Goal: Transaction & Acquisition: Purchase product/service

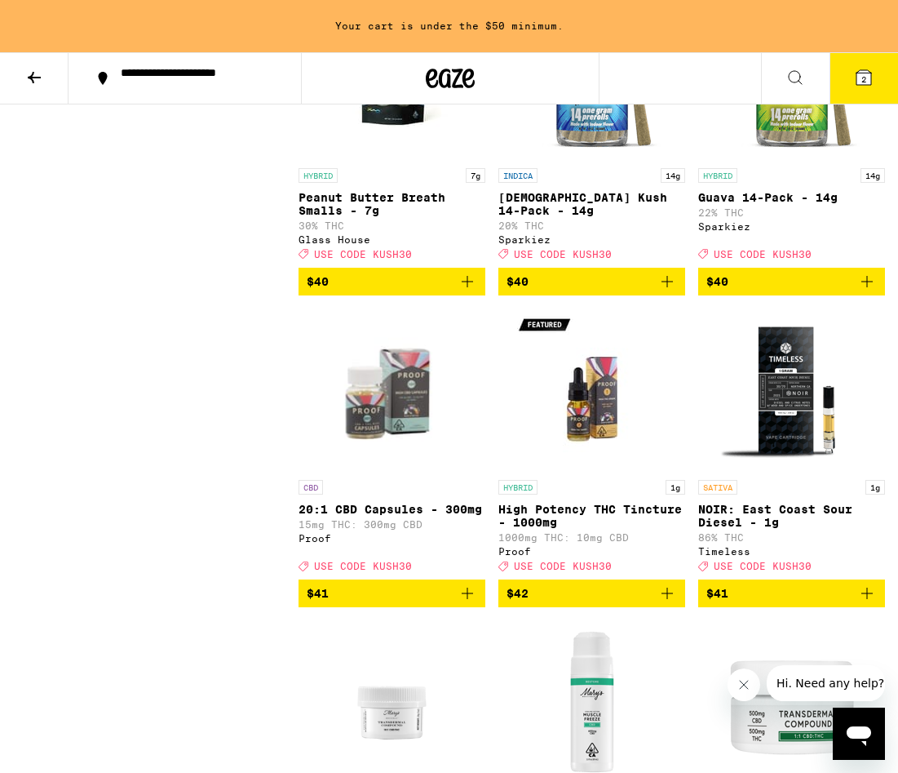
scroll to position [12735, 0]
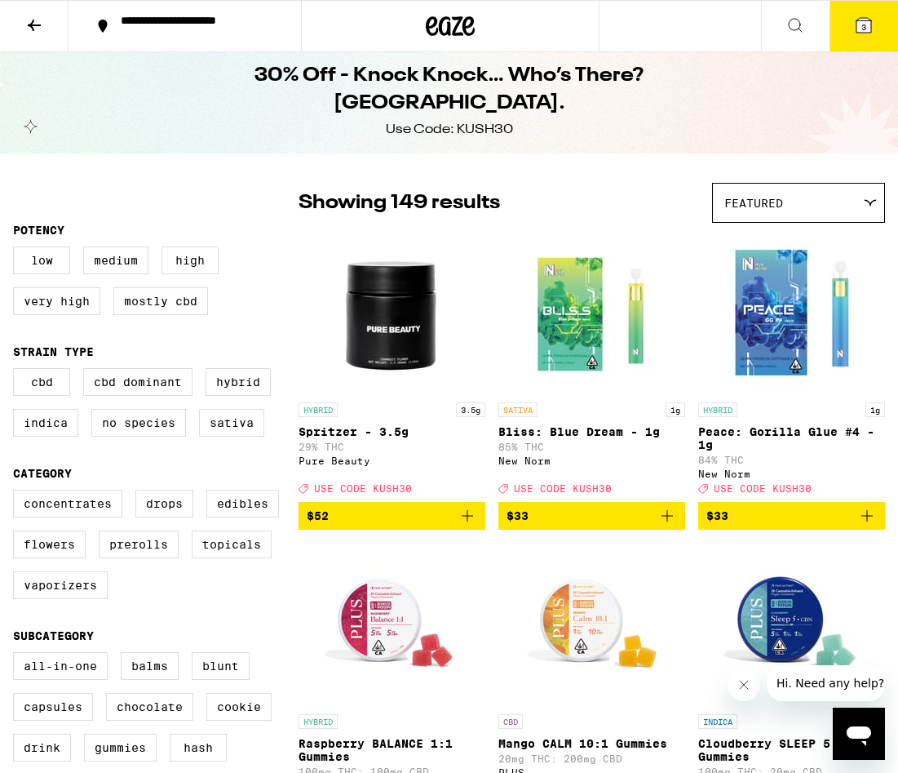
scroll to position [0, 0]
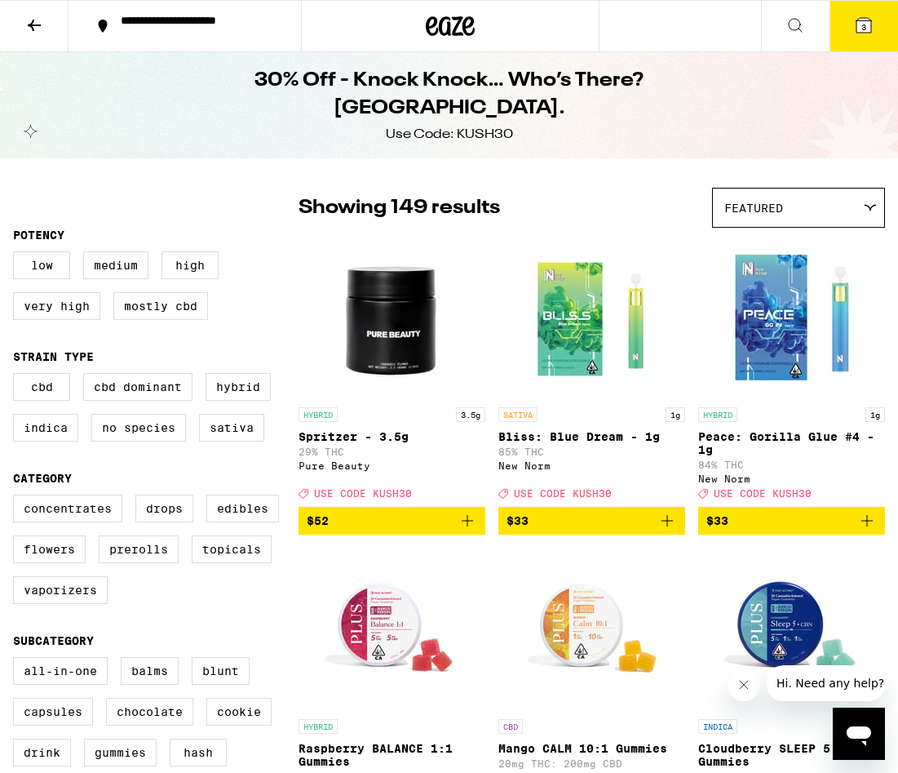
click at [751, 366] on img "Open page for Peace: Gorilla Glue #4 - 1g from New Norm" at bounding box center [792, 317] width 163 height 163
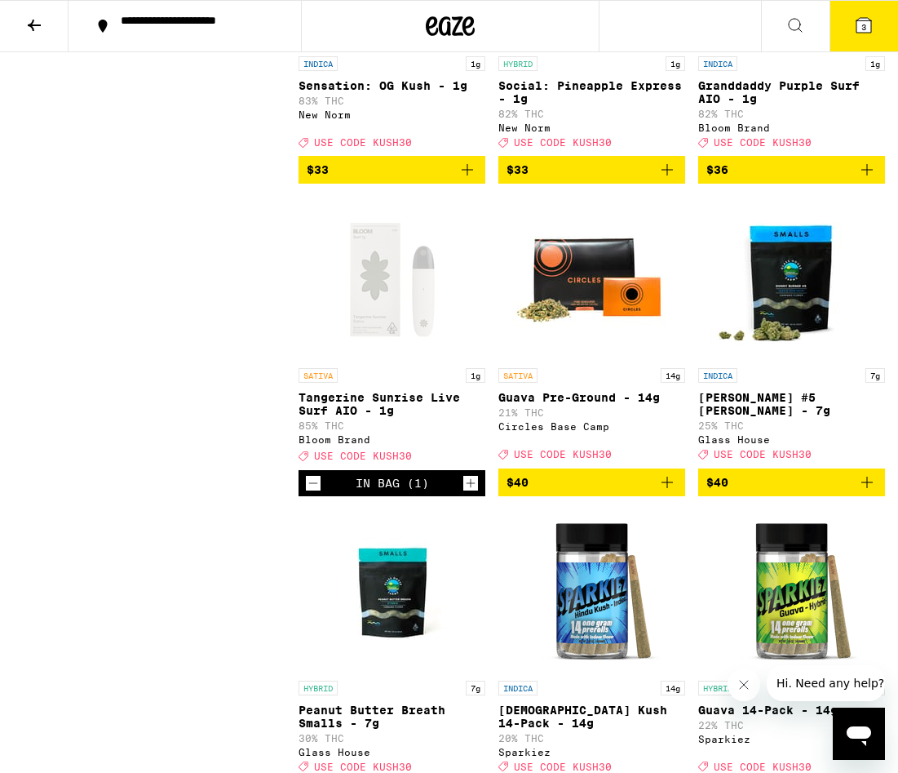
scroll to position [12173, 0]
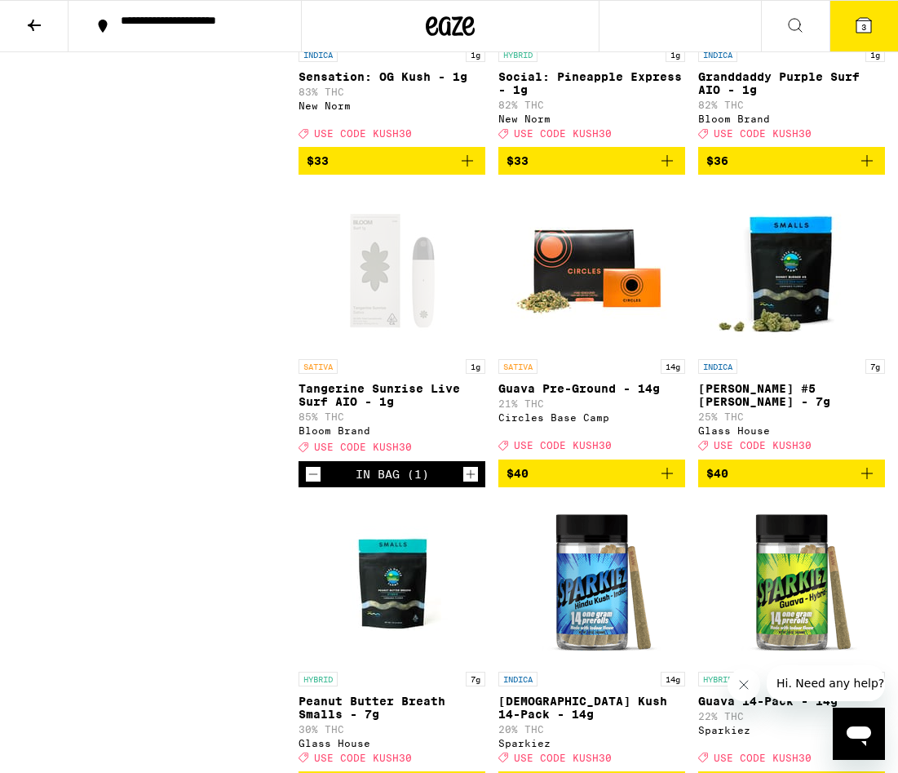
click at [571, 139] on div "HYBRID 1g Social: Pineapple Express - 1g 82% THC New Norm Deal Created with Ske…" at bounding box center [592, 92] width 187 height 91
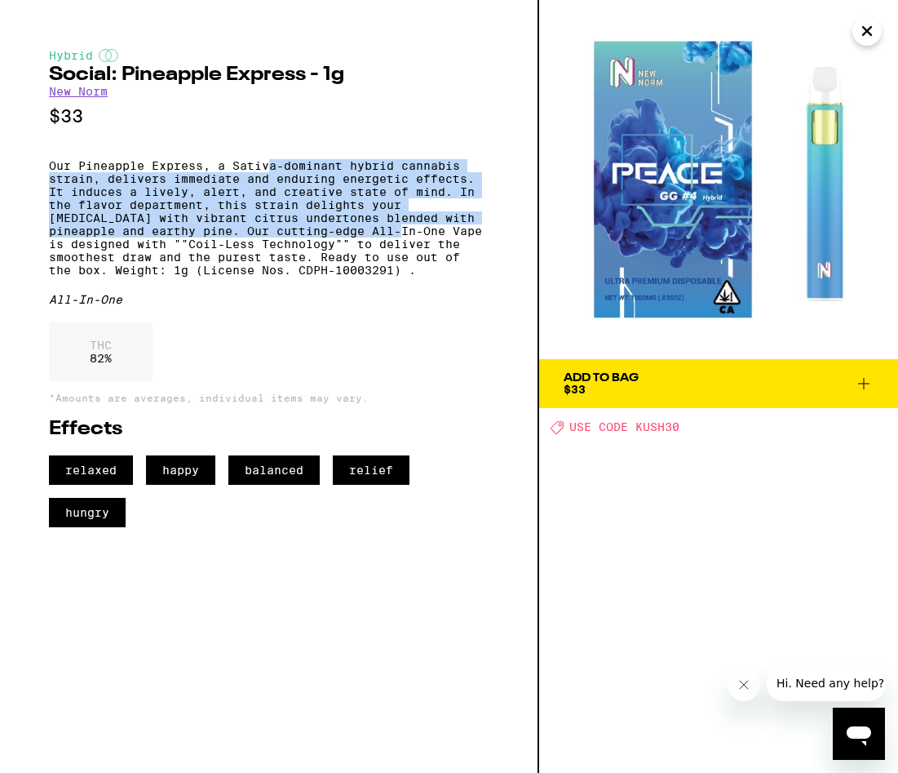
drag, startPoint x: 273, startPoint y: 175, endPoint x: 323, endPoint y: 245, distance: 85.4
click at [325, 246] on p "Our Pineapple Express, a Sativa-dominant hybrid cannabis strain, delivers immed…" at bounding box center [269, 217] width 440 height 117
click at [323, 245] on p "Our Pineapple Express, a Sativa-dominant hybrid cannabis strain, delivers immed…" at bounding box center [269, 217] width 440 height 117
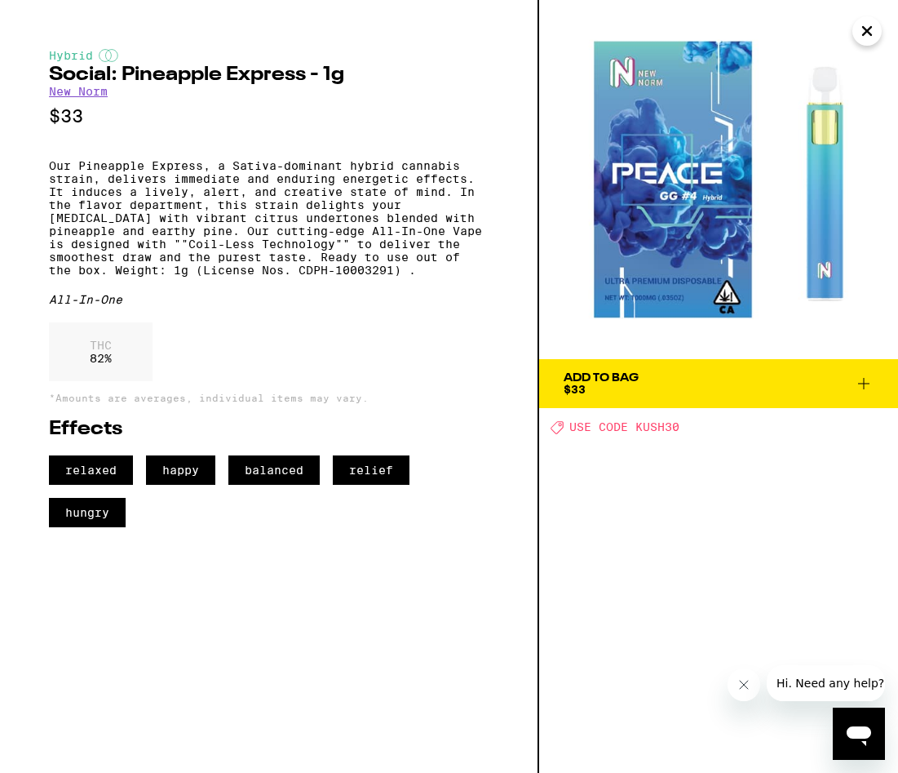
click at [657, 397] on button "Add To Bag $33" at bounding box center [718, 383] width 359 height 49
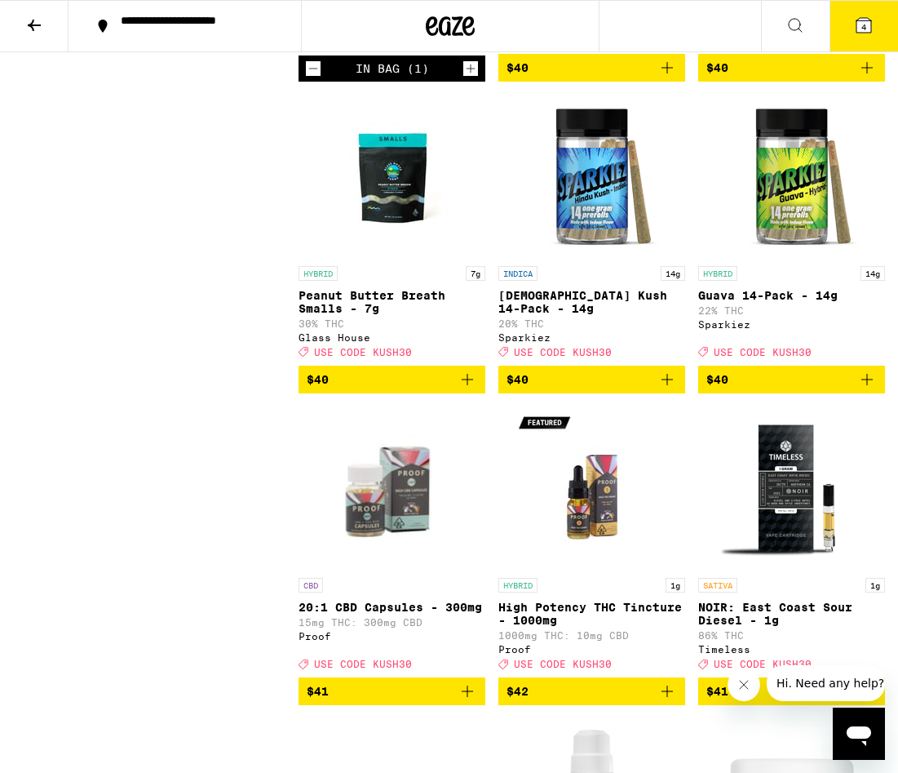
scroll to position [12578, 0]
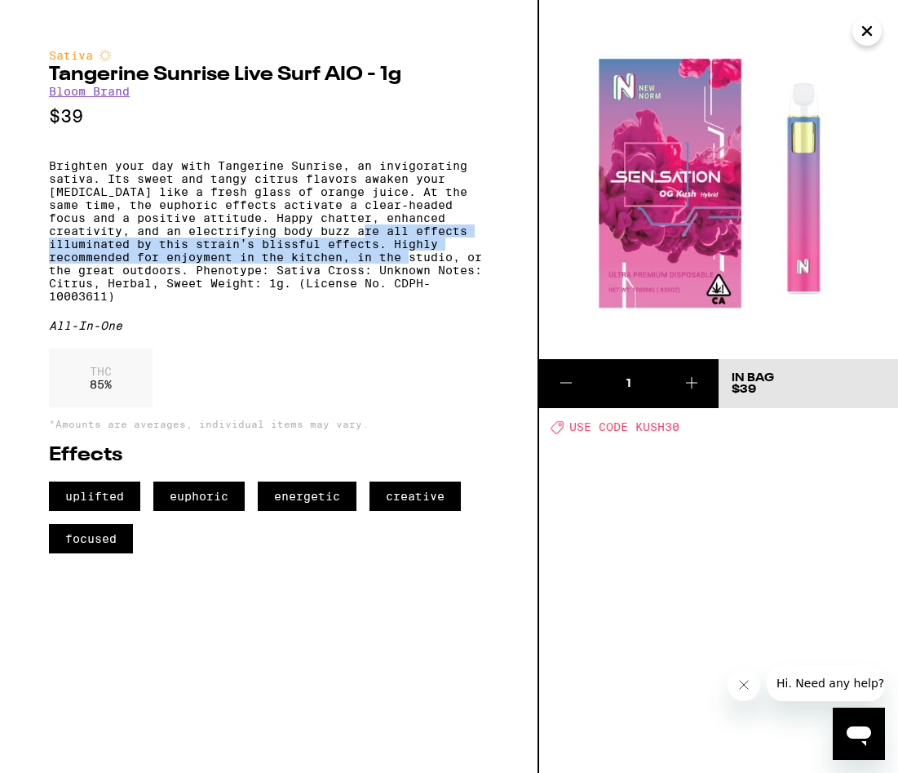
drag, startPoint x: 397, startPoint y: 250, endPoint x: 440, endPoint y: 282, distance: 53.5
click at [441, 282] on p "Brighten your day with Tangerine Sunrise, an invigorating sativa. Its sweet and…" at bounding box center [269, 231] width 440 height 144
click at [440, 282] on p "Brighten your day with Tangerine Sunrise, an invigorating sativa. Its sweet and…" at bounding box center [269, 231] width 440 height 144
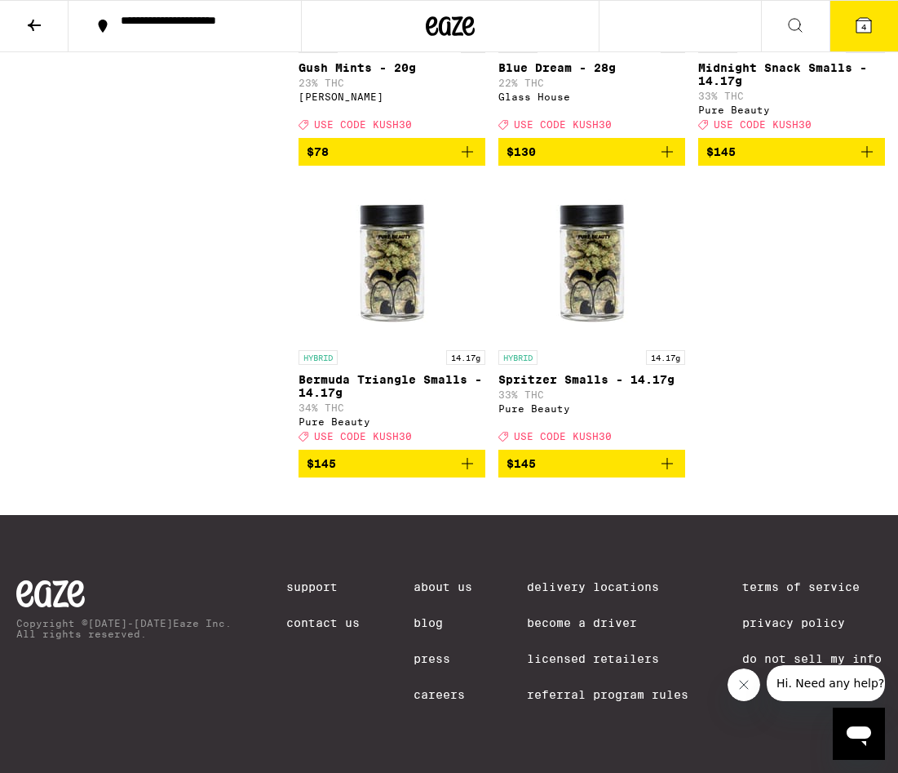
scroll to position [15791, 0]
click at [876, 24] on button "4" at bounding box center [864, 26] width 69 height 51
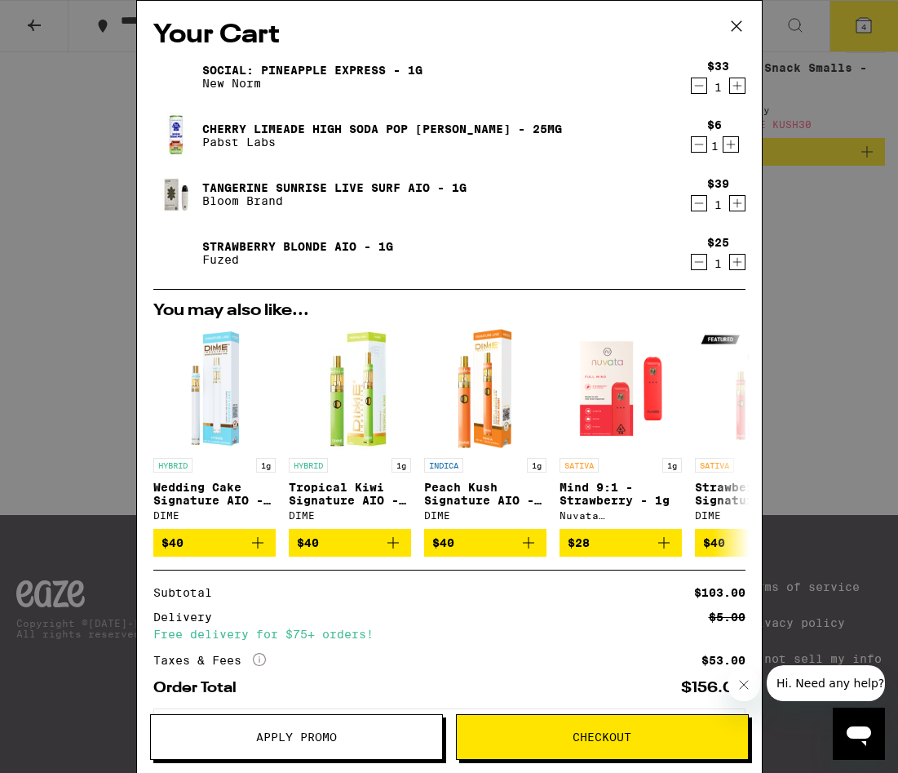
scroll to position [81, 0]
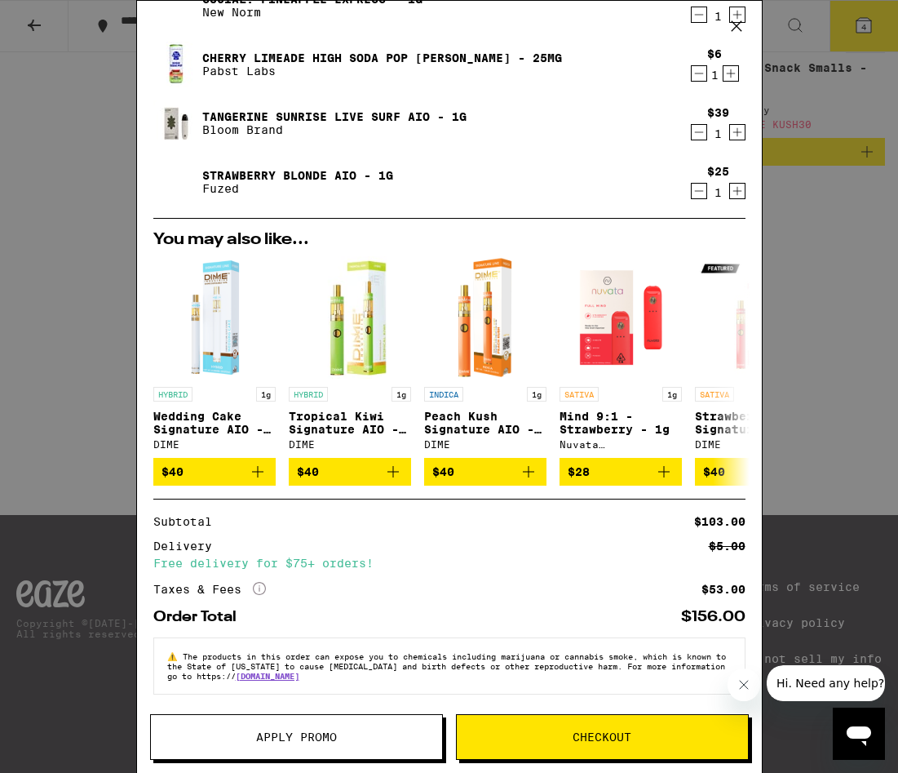
click at [276, 723] on button "Apply Promo" at bounding box center [296, 737] width 293 height 46
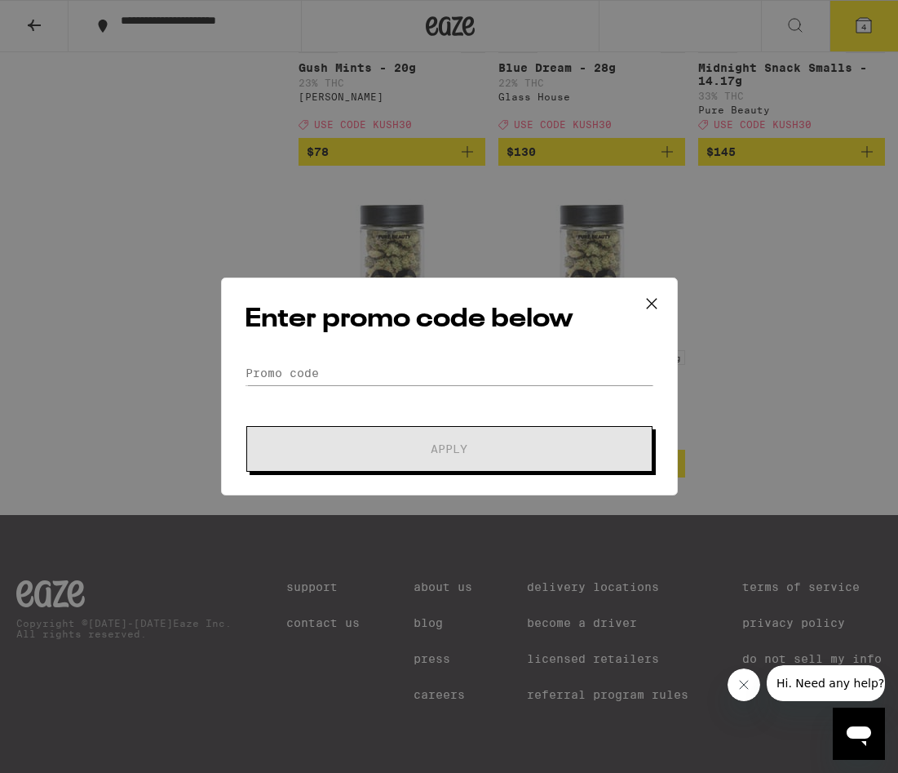
click at [301, 357] on div "Enter promo code below Promo Code Apply" at bounding box center [449, 386] width 457 height 218
click at [300, 374] on input "Promo Code" at bounding box center [450, 373] width 410 height 24
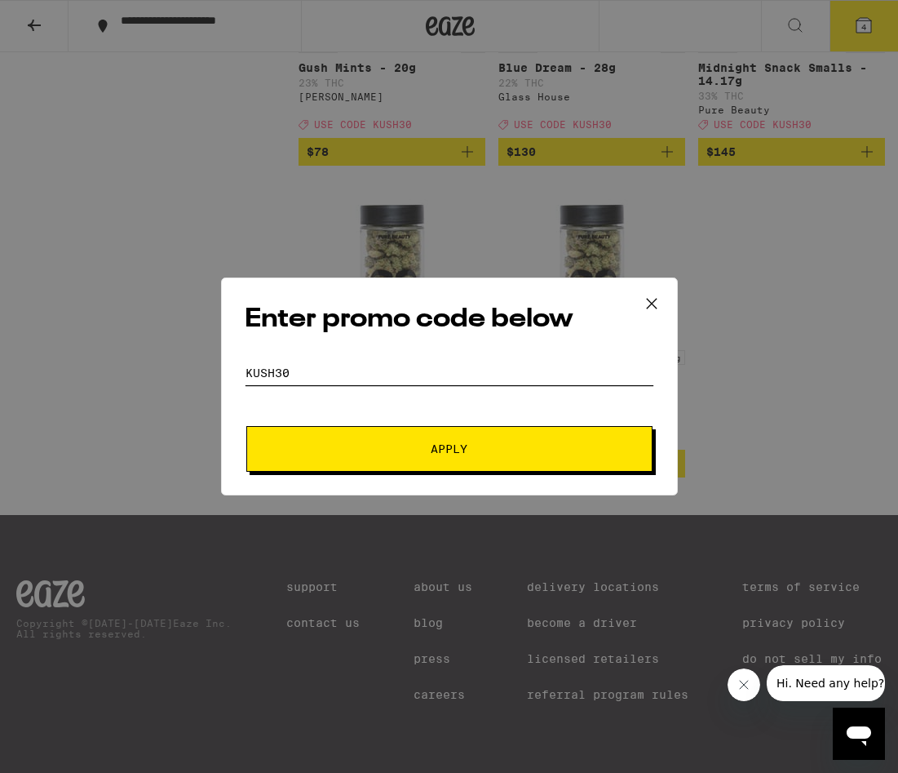
type input "kush30"
click at [305, 434] on button "Apply" at bounding box center [449, 449] width 406 height 46
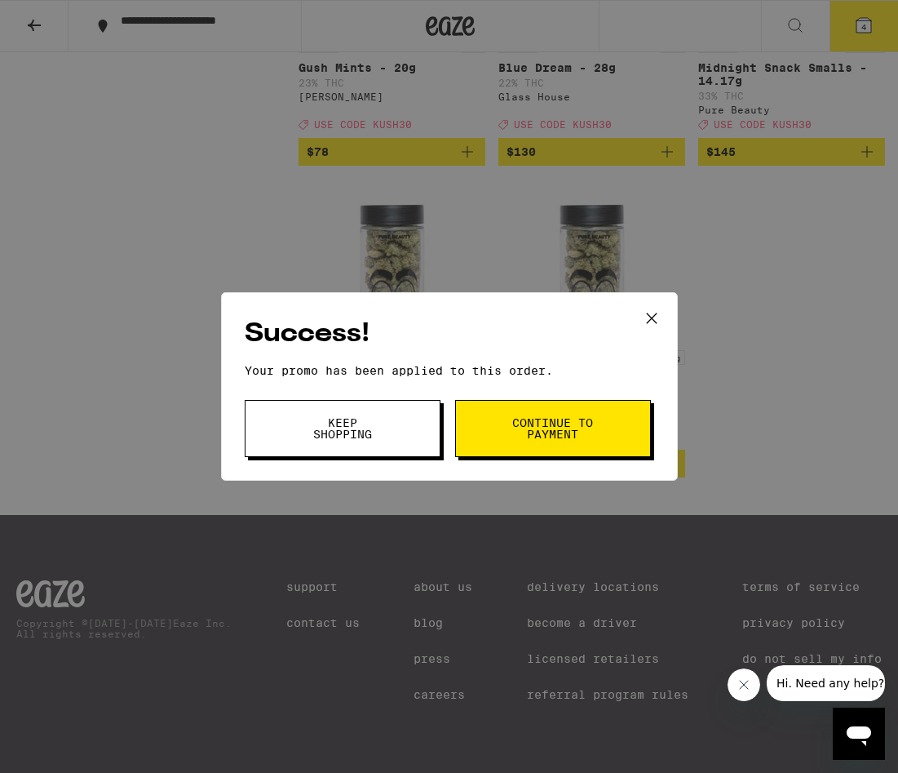
click at [603, 431] on button "Continue to payment" at bounding box center [553, 428] width 196 height 57
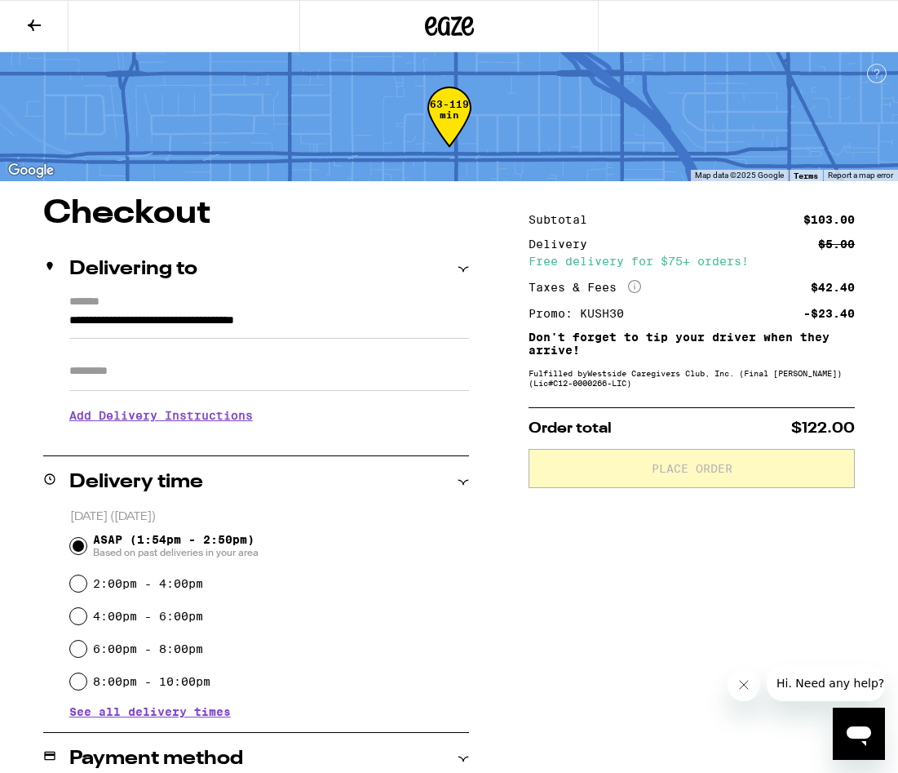
click at [50, 30] on button at bounding box center [34, 26] width 69 height 51
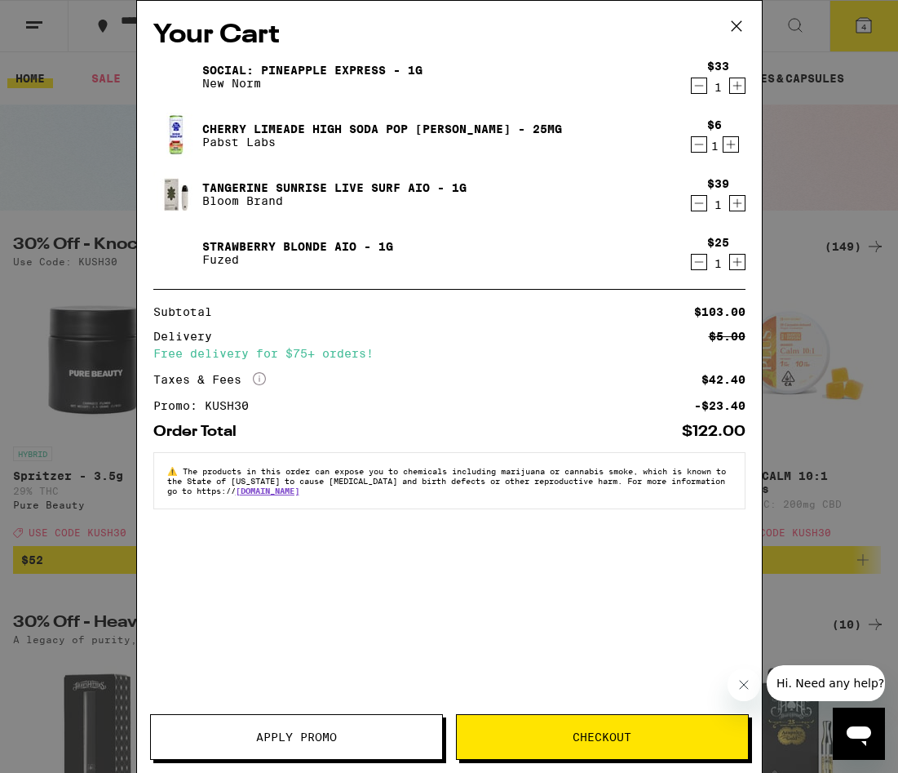
click at [804, 103] on div "Your Cart Social: Pineapple Express - 1g New Norm $33 1 Cherry Limeade High Sod…" at bounding box center [449, 386] width 898 height 773
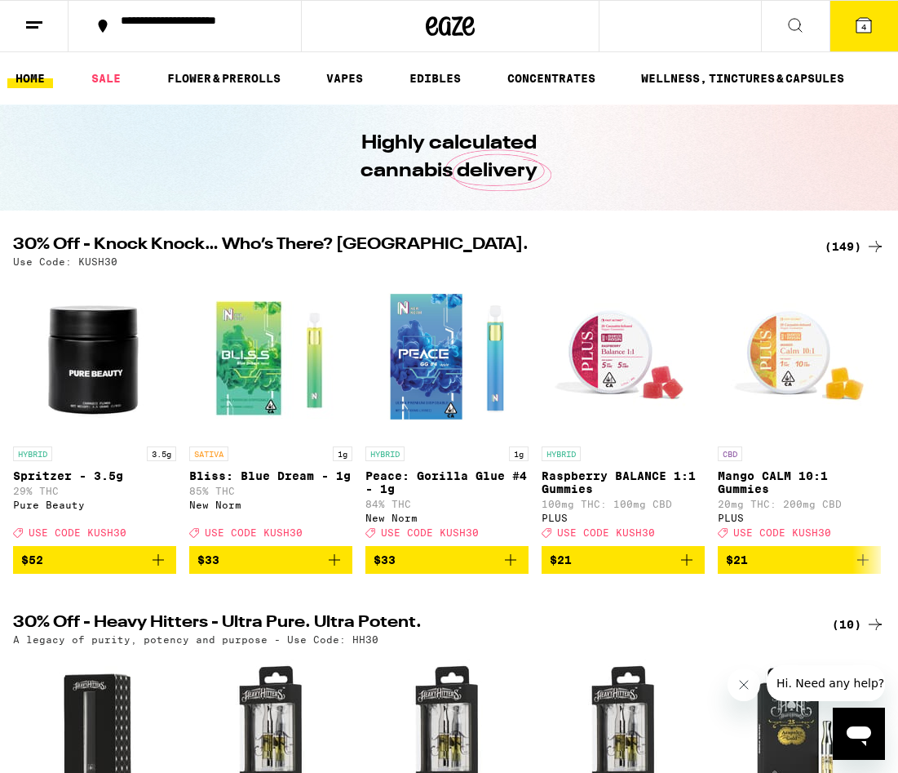
click at [874, 20] on button "4" at bounding box center [864, 26] width 69 height 51
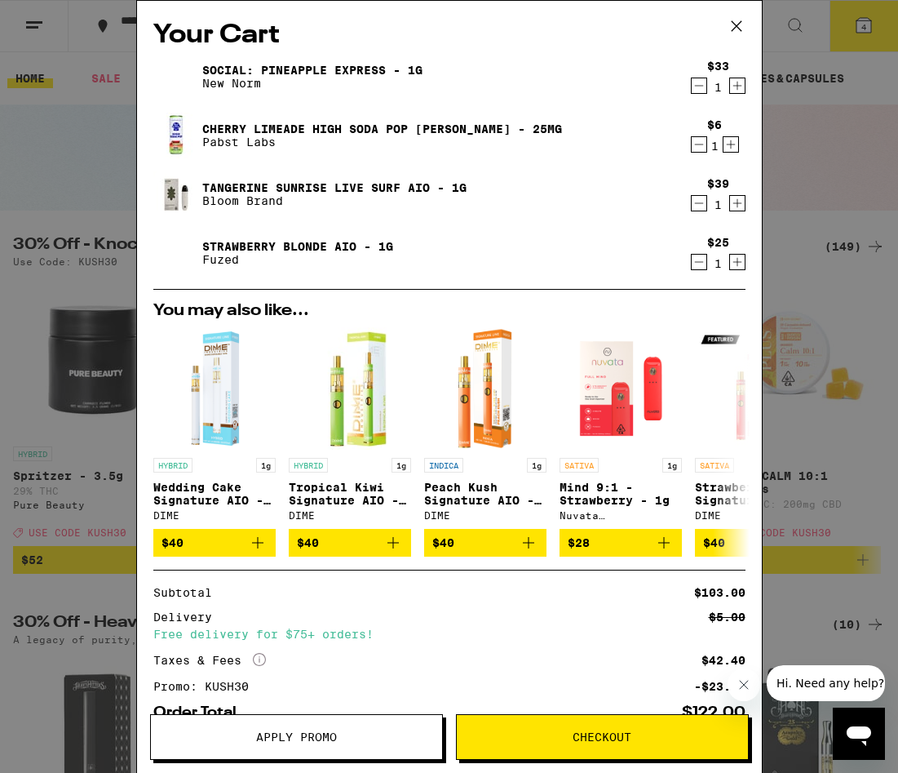
click at [324, 247] on link "Strawberry Blonde AIO - 1g" at bounding box center [297, 246] width 191 height 13
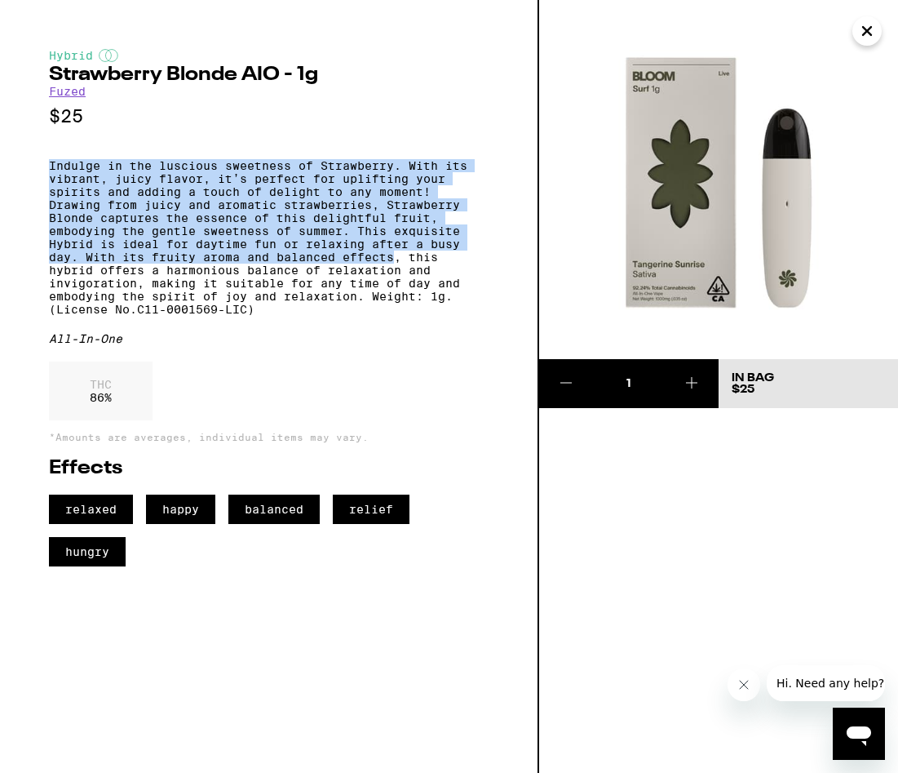
drag, startPoint x: 316, startPoint y: 161, endPoint x: 389, endPoint y: 274, distance: 135.1
click at [392, 273] on div "Hybrid Strawberry Blonde AIO - 1g Fuzed $25 Indulge in the luscious sweetness o…" at bounding box center [269, 307] width 440 height 517
click at [389, 274] on p "Indulge in the luscious sweetness of Strawberry. With its vibrant, juicy flavor…" at bounding box center [269, 237] width 440 height 157
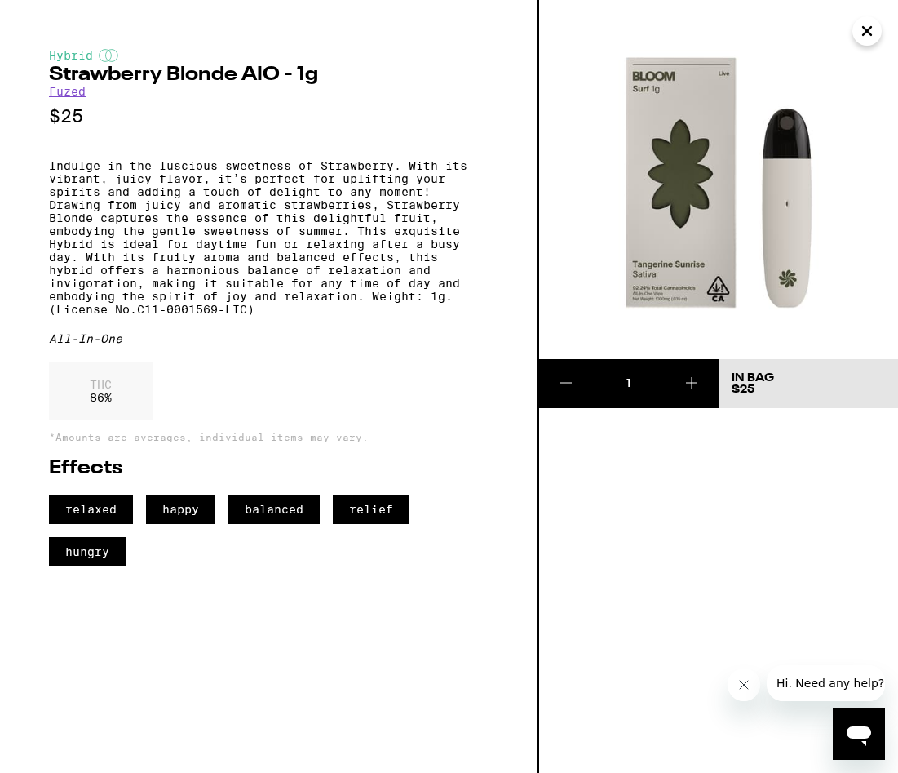
click at [869, 33] on icon "Close" at bounding box center [867, 31] width 8 height 8
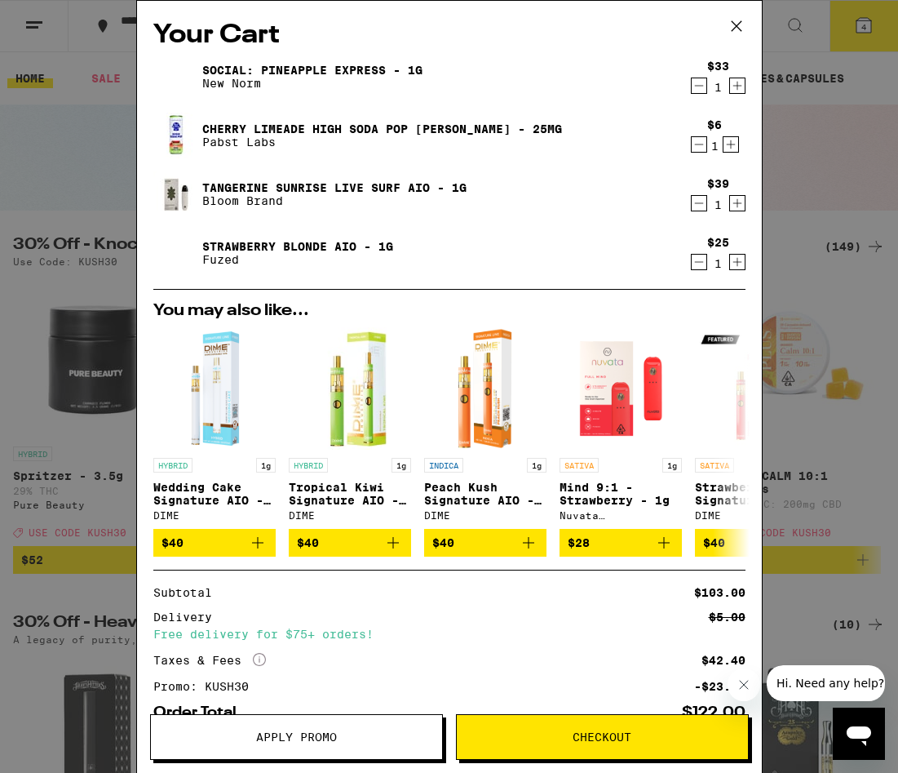
click at [796, 293] on div "Your Cart Social: Pineapple Express - 1g New Norm $33 1 Cherry Limeade High Sod…" at bounding box center [449, 386] width 898 height 773
